Goal: Task Accomplishment & Management: Manage account settings

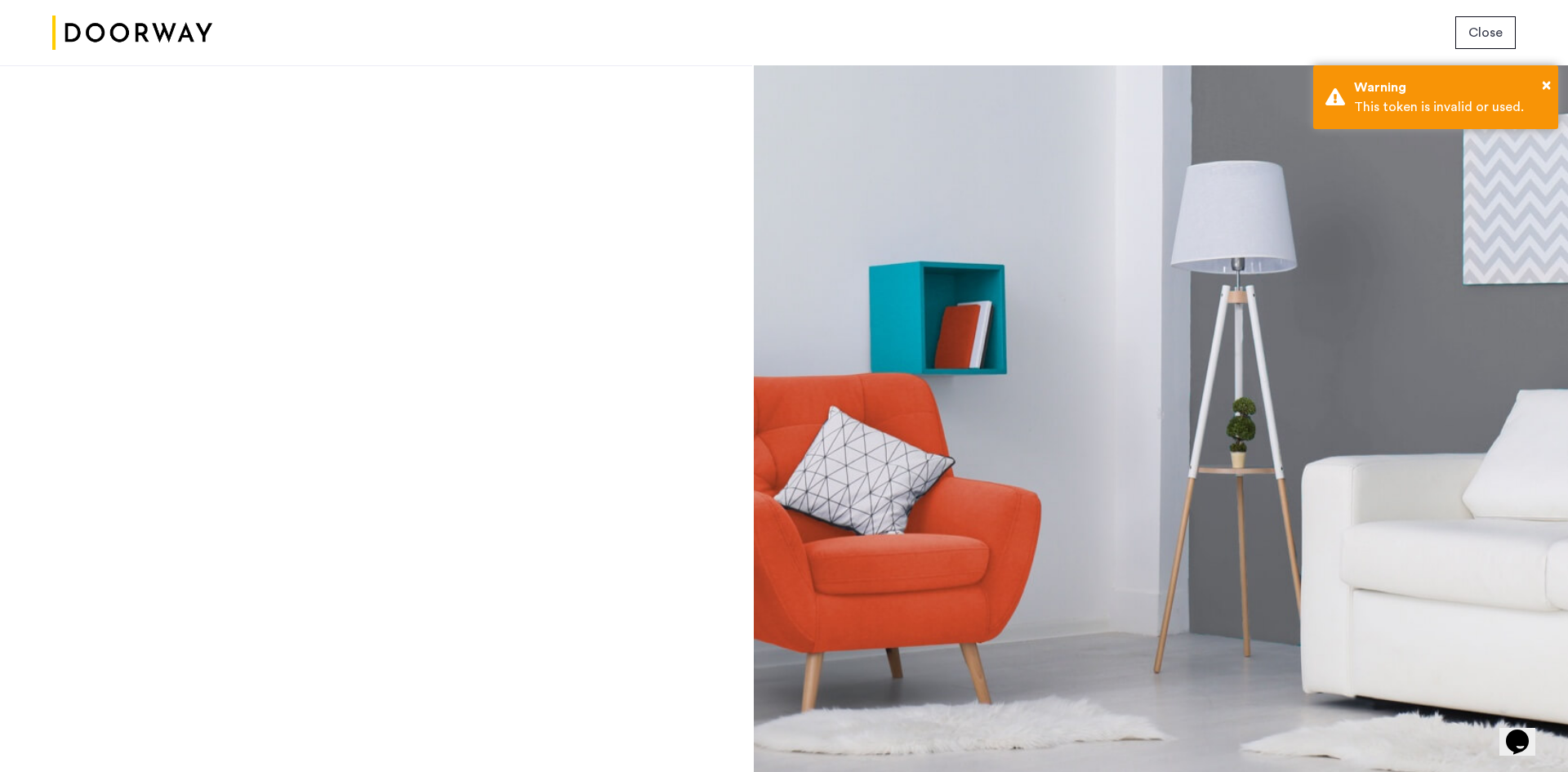
click at [1475, 36] on span "Close" at bounding box center [1486, 33] width 35 height 19
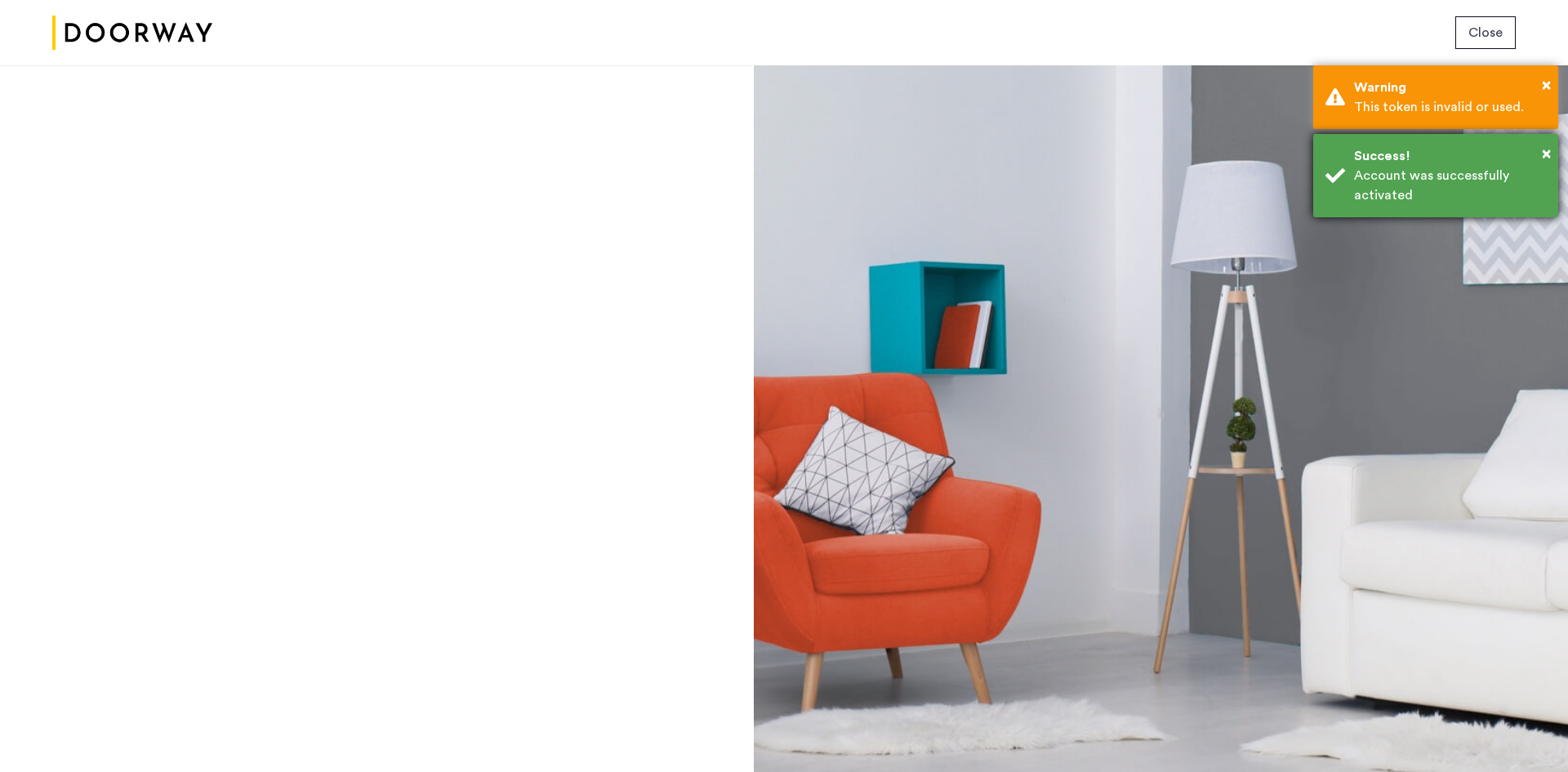
click at [1392, 193] on div "Account was successfully activated" at bounding box center [1450, 185] width 192 height 39
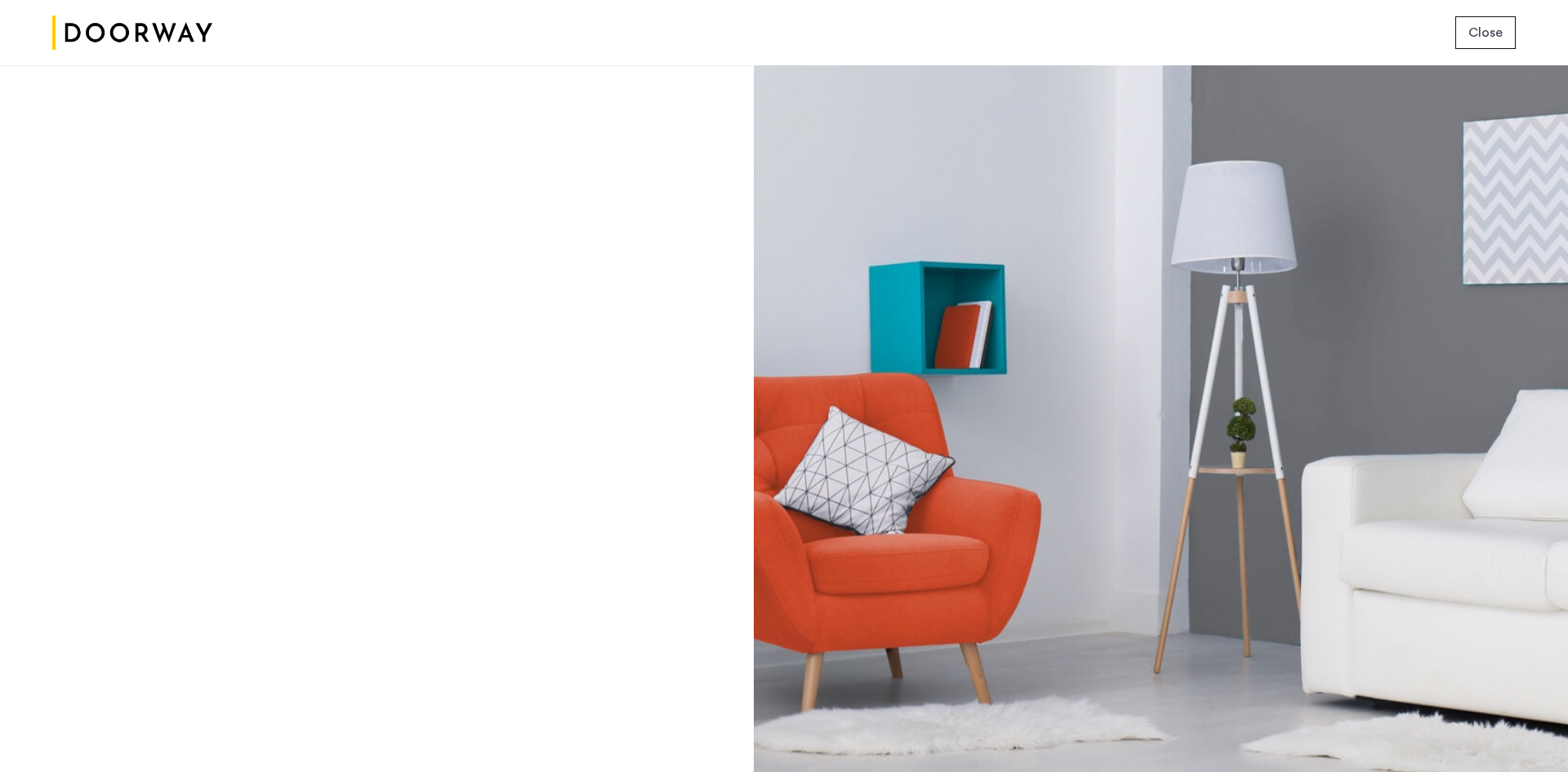
click at [1488, 28] on span "Close" at bounding box center [1486, 33] width 35 height 19
